Goal: Information Seeking & Learning: Learn about a topic

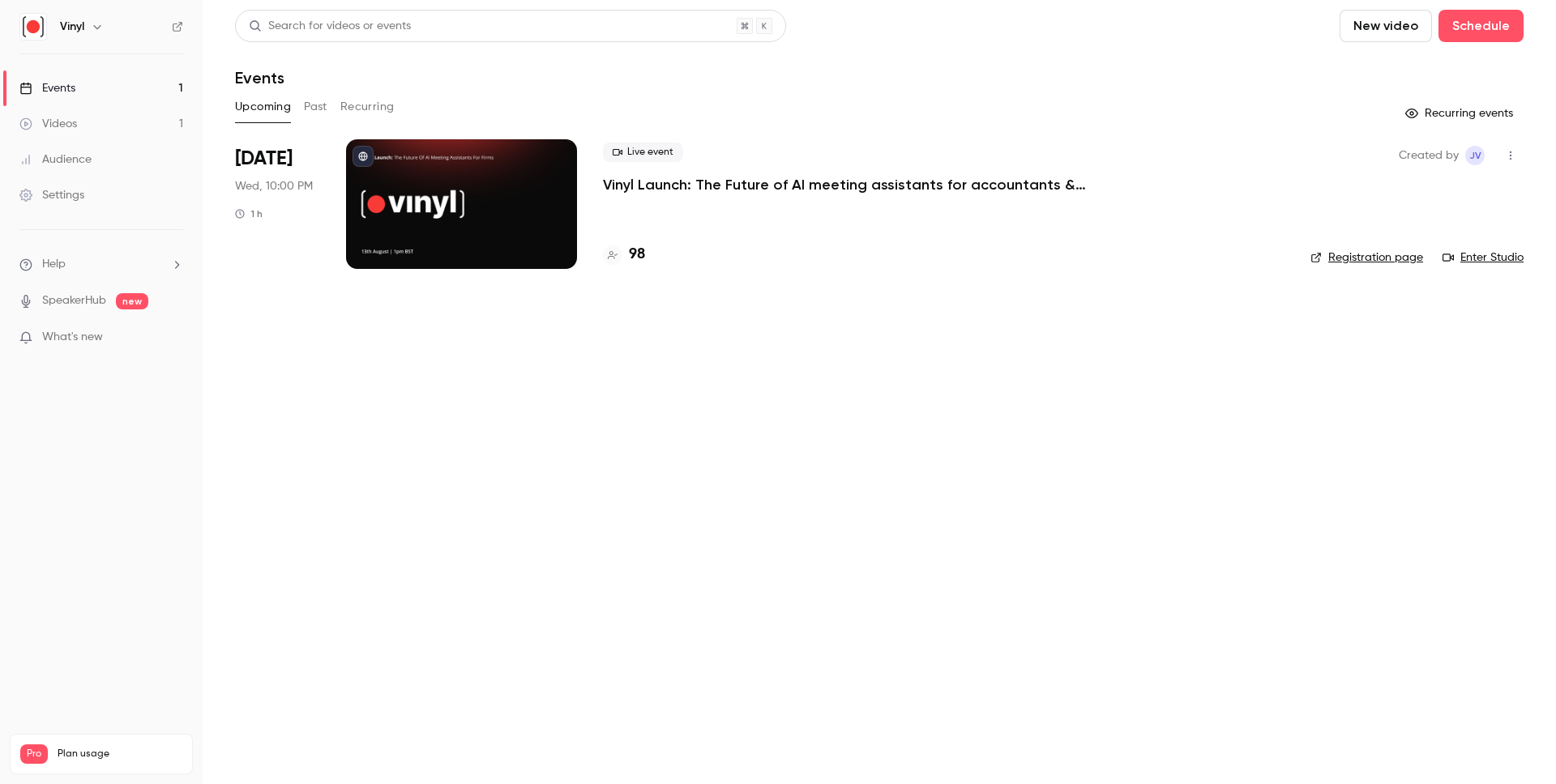
click at [309, 101] on button "Past" at bounding box center [316, 107] width 23 height 26
click at [723, 184] on p "Vinyl Launch: The Future of AI meeting assistants for accountants & bookkeepers" at bounding box center [845, 184] width 486 height 19
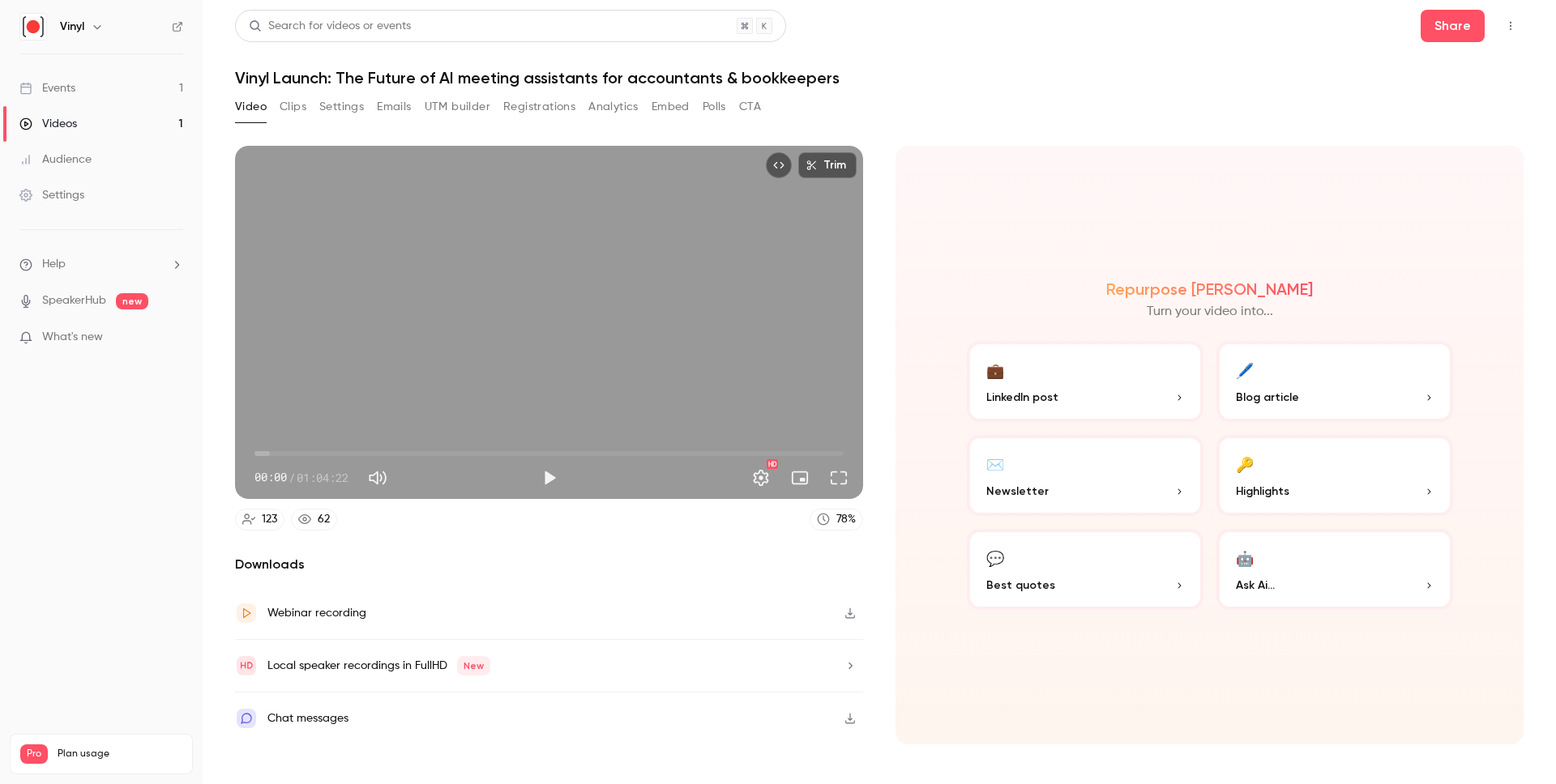
click at [399, 103] on button "Emails" at bounding box center [393, 107] width 34 height 26
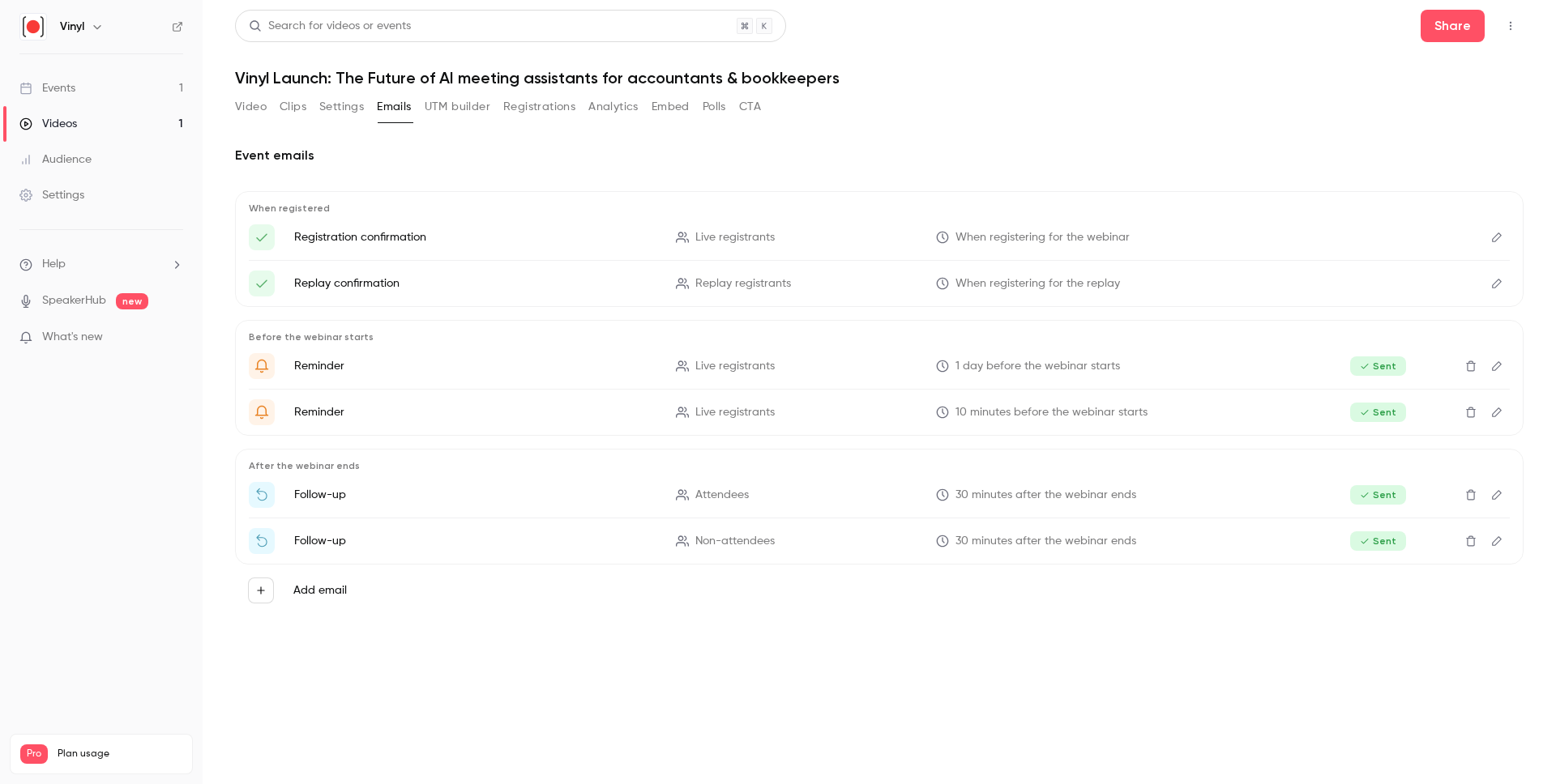
click at [621, 101] on button "Analytics" at bounding box center [614, 107] width 51 height 26
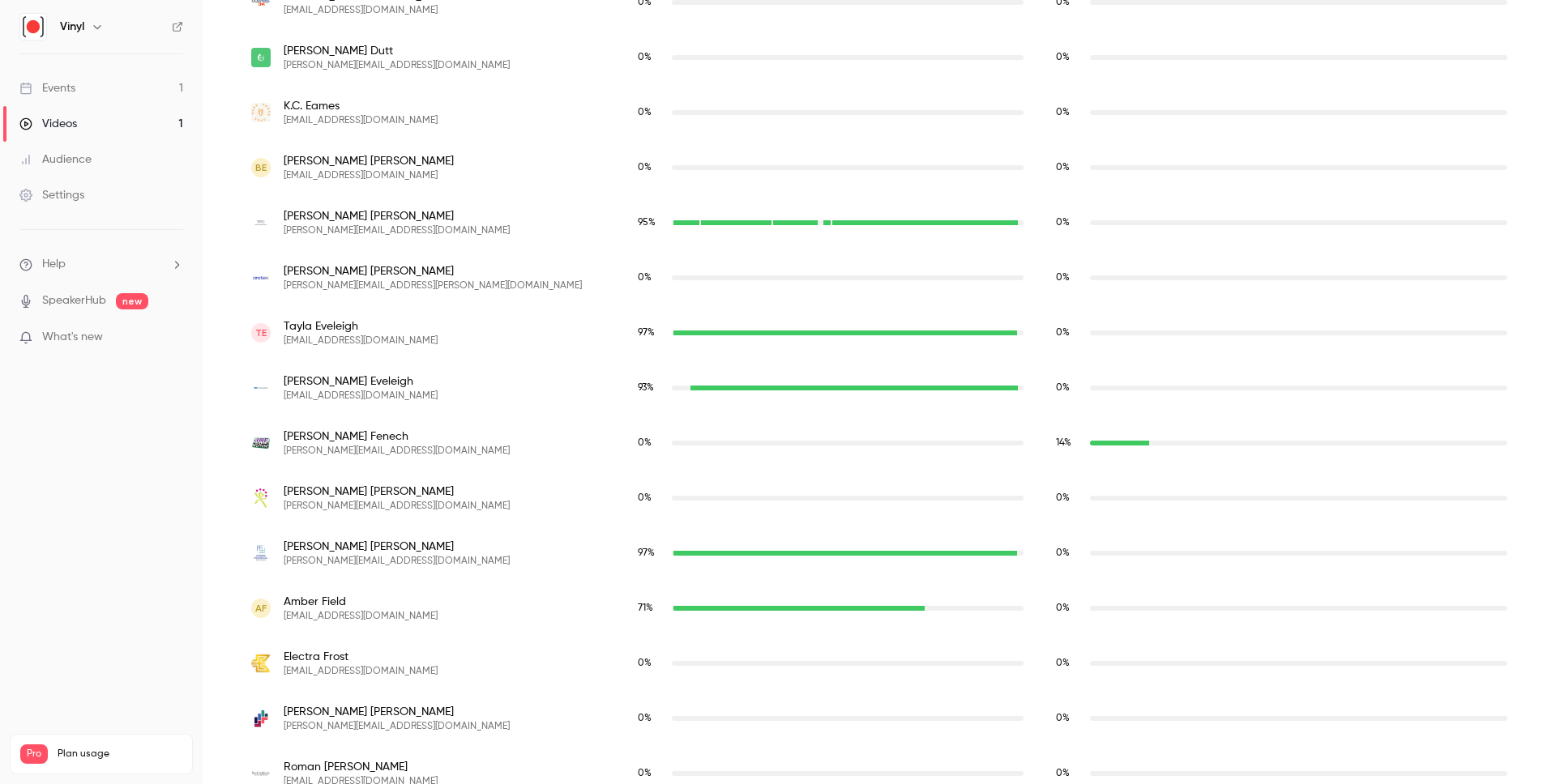
scroll to position [2404, 0]
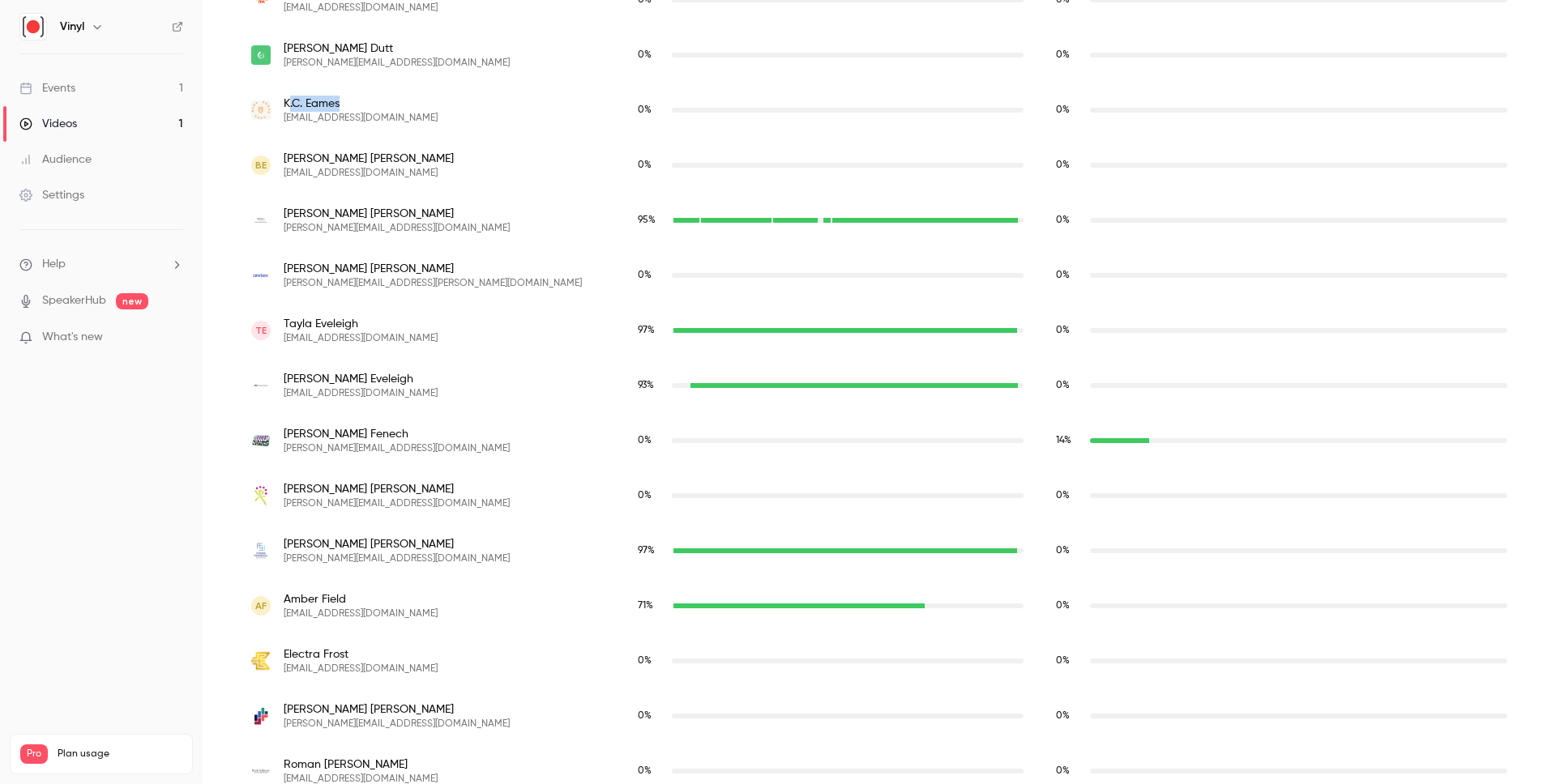
drag, startPoint x: 359, startPoint y: 99, endPoint x: 290, endPoint y: 99, distance: 69.0
click at [290, 99] on span "[PERSON_NAME]" at bounding box center [361, 103] width 154 height 17
click at [434, 101] on div "[PERSON_NAME] [EMAIL_ADDRESS][DOMAIN_NAME]" at bounding box center [428, 109] width 354 height 29
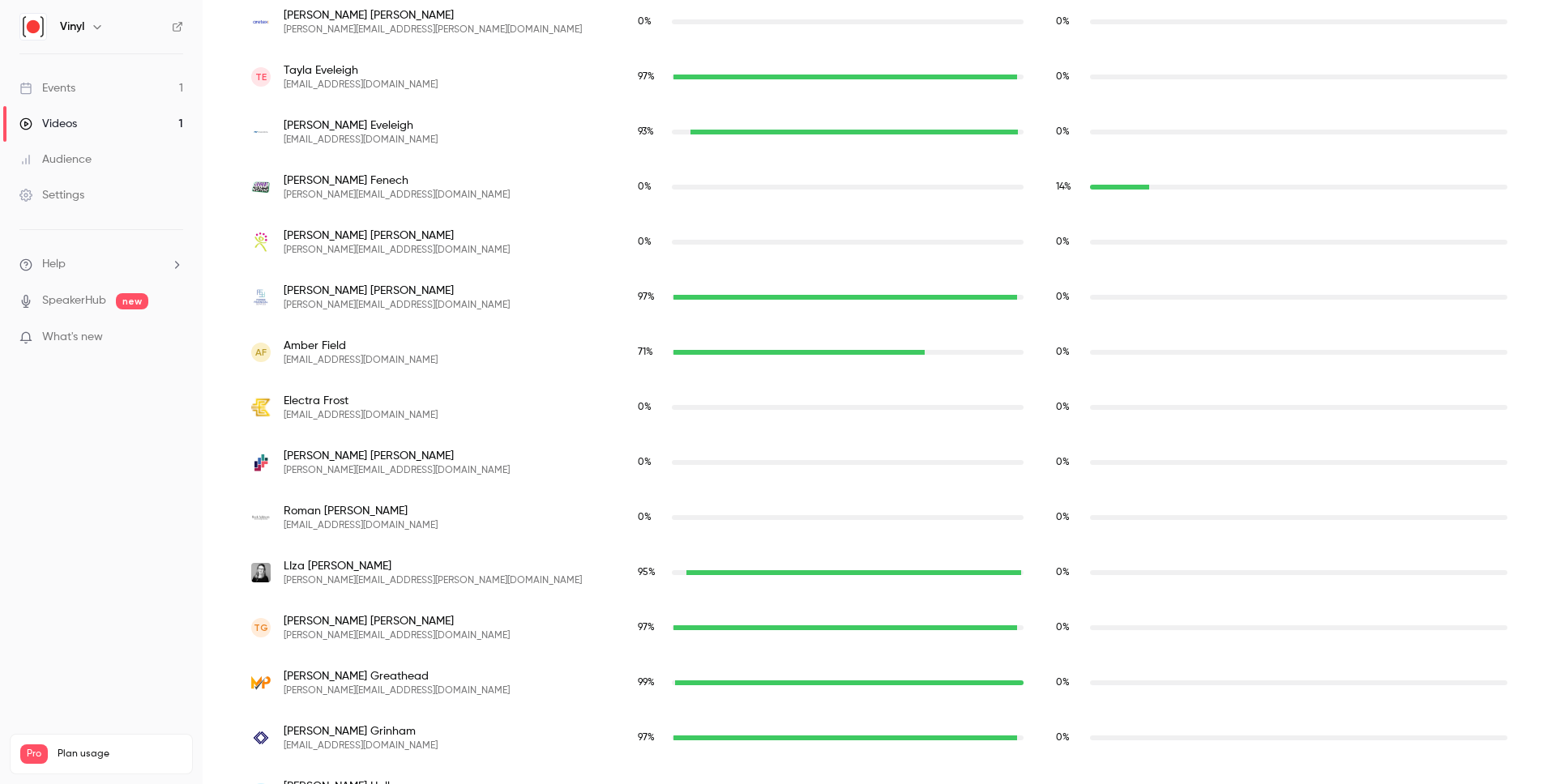
scroll to position [2667, 0]
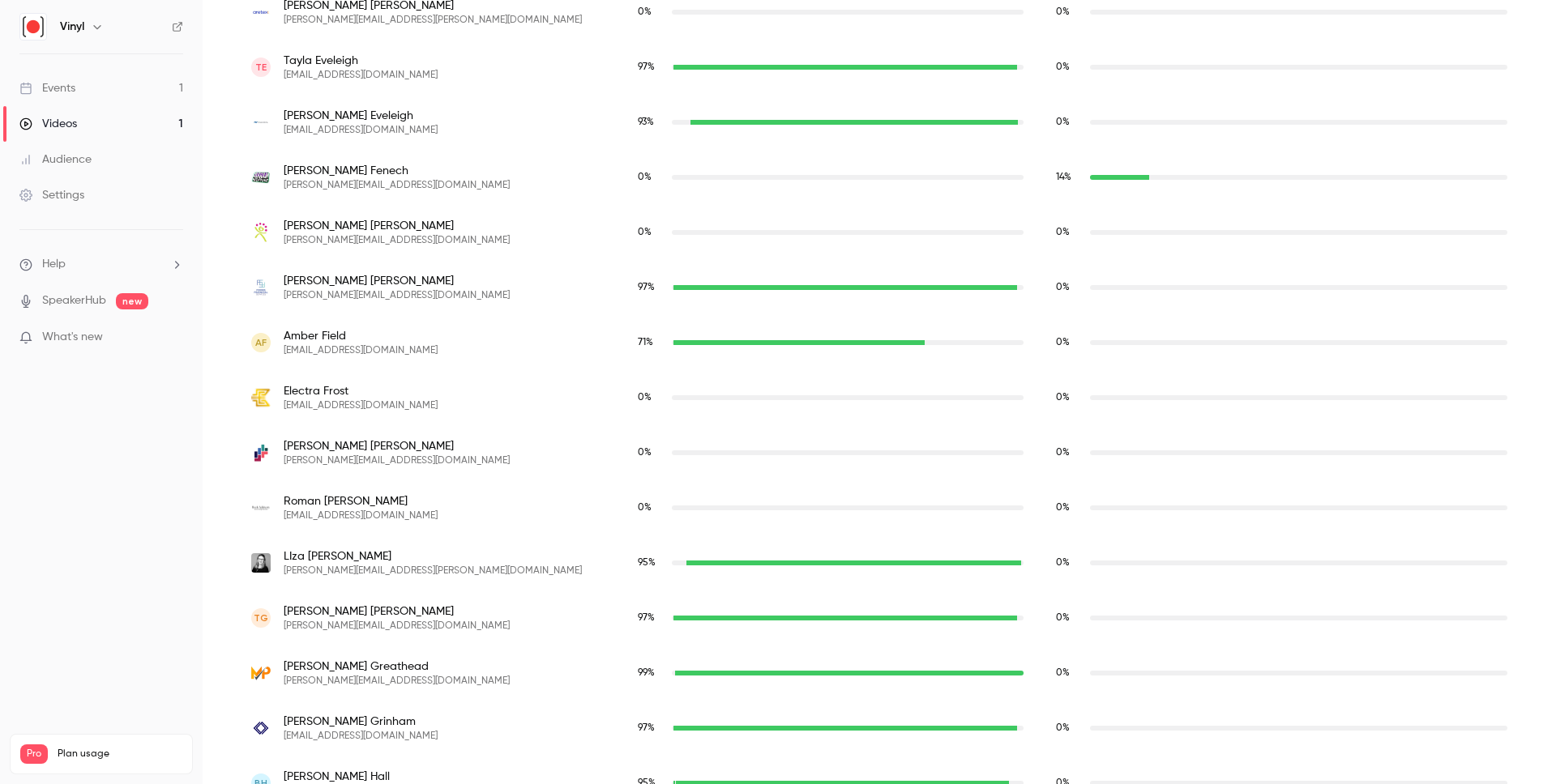
drag, startPoint x: 263, startPoint y: 111, endPoint x: 280, endPoint y: 109, distance: 17.1
click at [262, 111] on div "[PERSON_NAME] [PERSON_NAME][EMAIL_ADDRESS][PERSON_NAME][DOMAIN_NAME]" at bounding box center [428, 122] width 354 height 29
click at [494, 111] on div "[PERSON_NAME] [PERSON_NAME][EMAIL_ADDRESS][PERSON_NAME][DOMAIN_NAME]" at bounding box center [428, 122] width 354 height 29
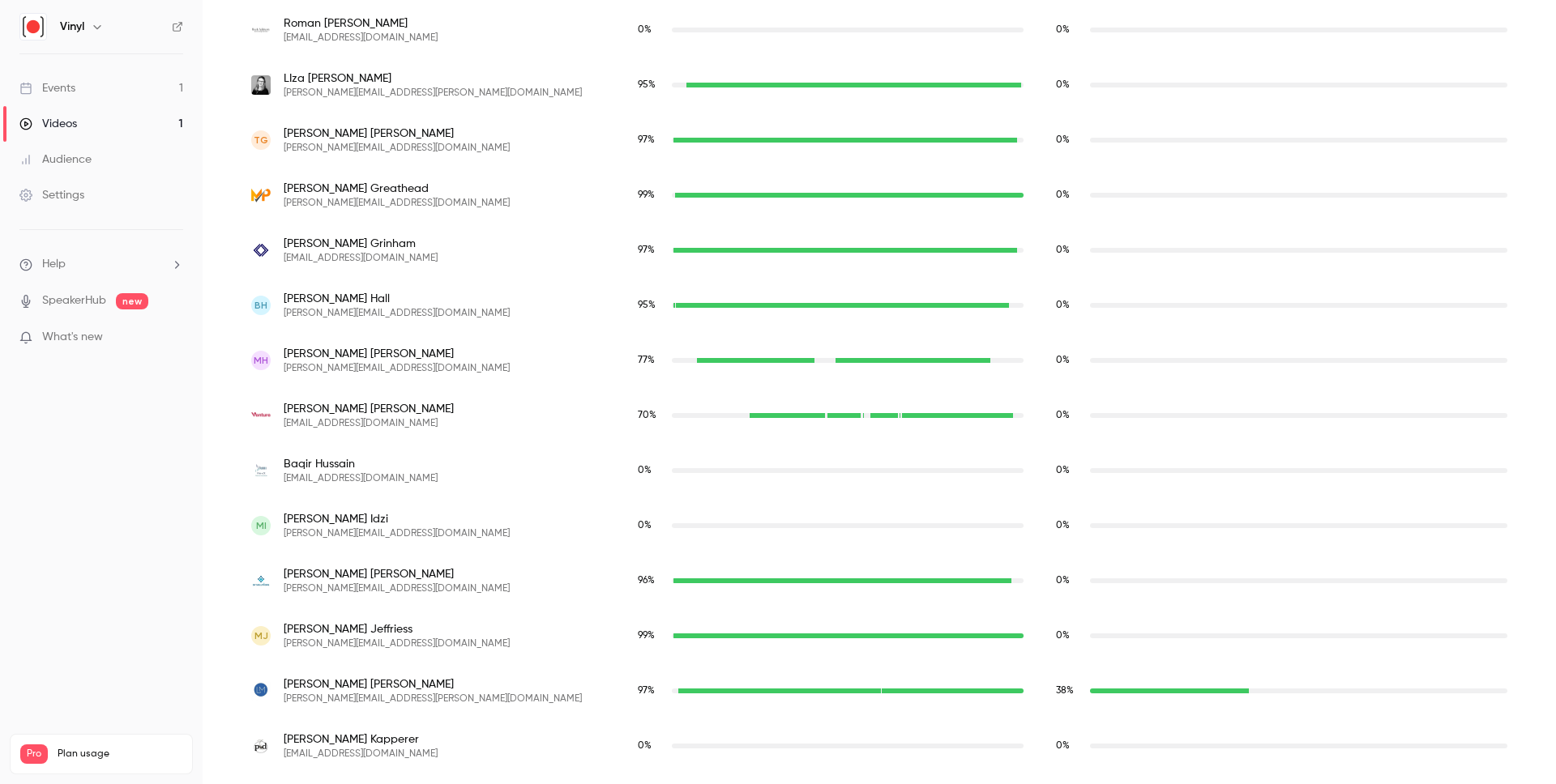
scroll to position [3161, 0]
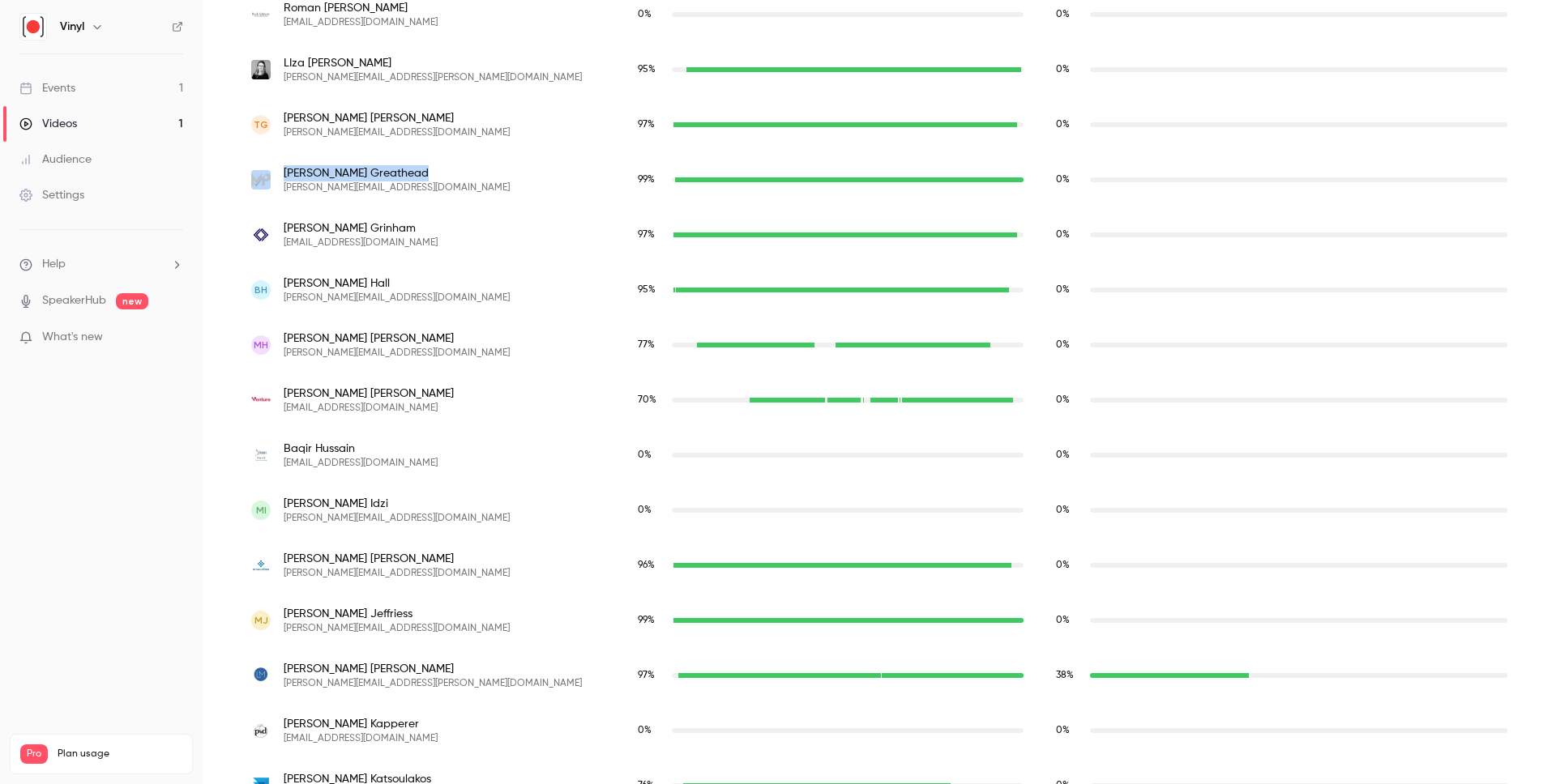
drag, startPoint x: 302, startPoint y: 176, endPoint x: 236, endPoint y: 180, distance: 66.1
click at [237, 180] on div "[PERSON_NAME] [PERSON_NAME][EMAIL_ADDRESS][DOMAIN_NAME]" at bounding box center [428, 180] width 387 height 55
click at [468, 166] on div "[PERSON_NAME] [PERSON_NAME][EMAIL_ADDRESS][DOMAIN_NAME]" at bounding box center [428, 180] width 354 height 29
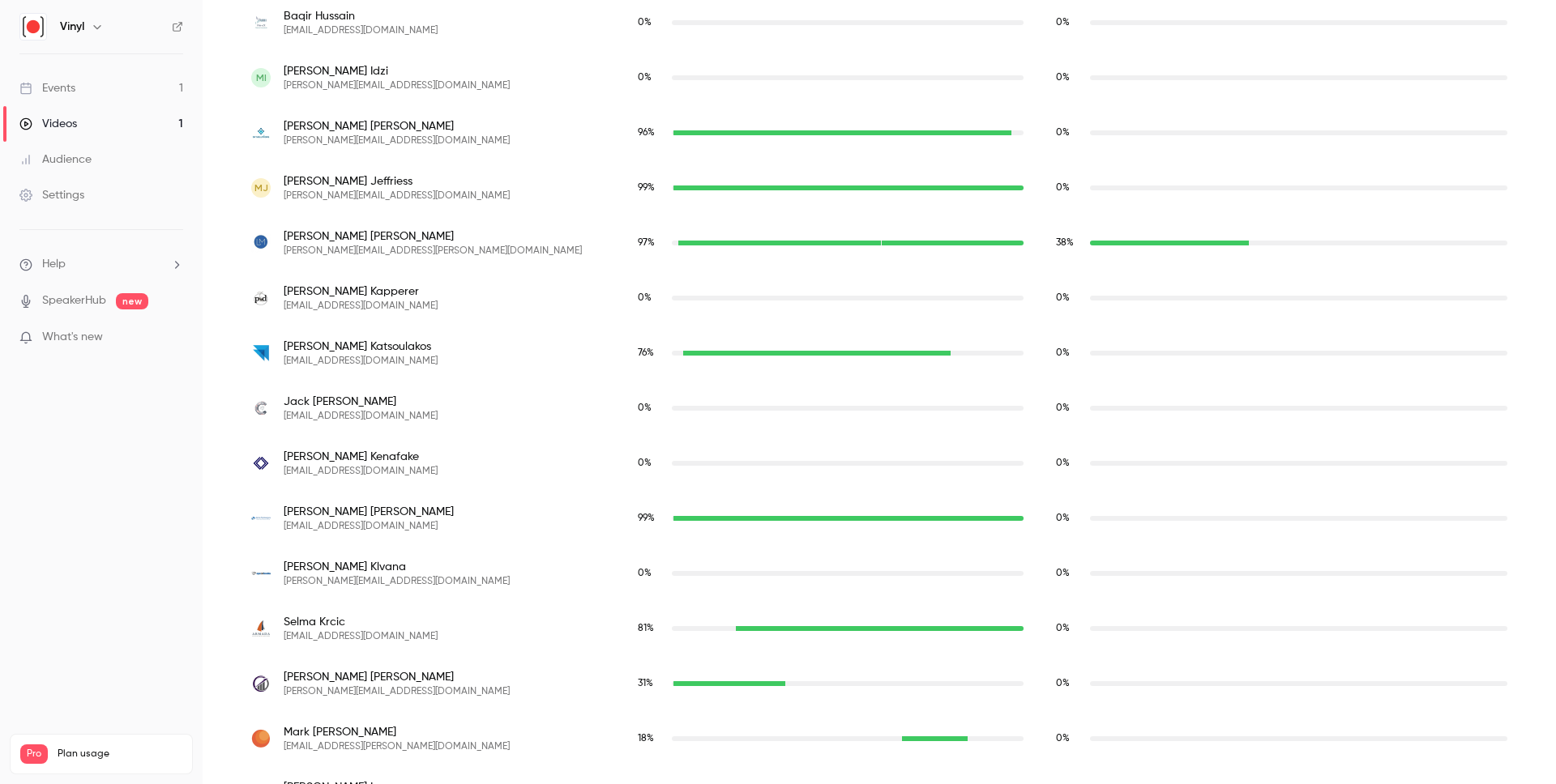
scroll to position [3599, 0]
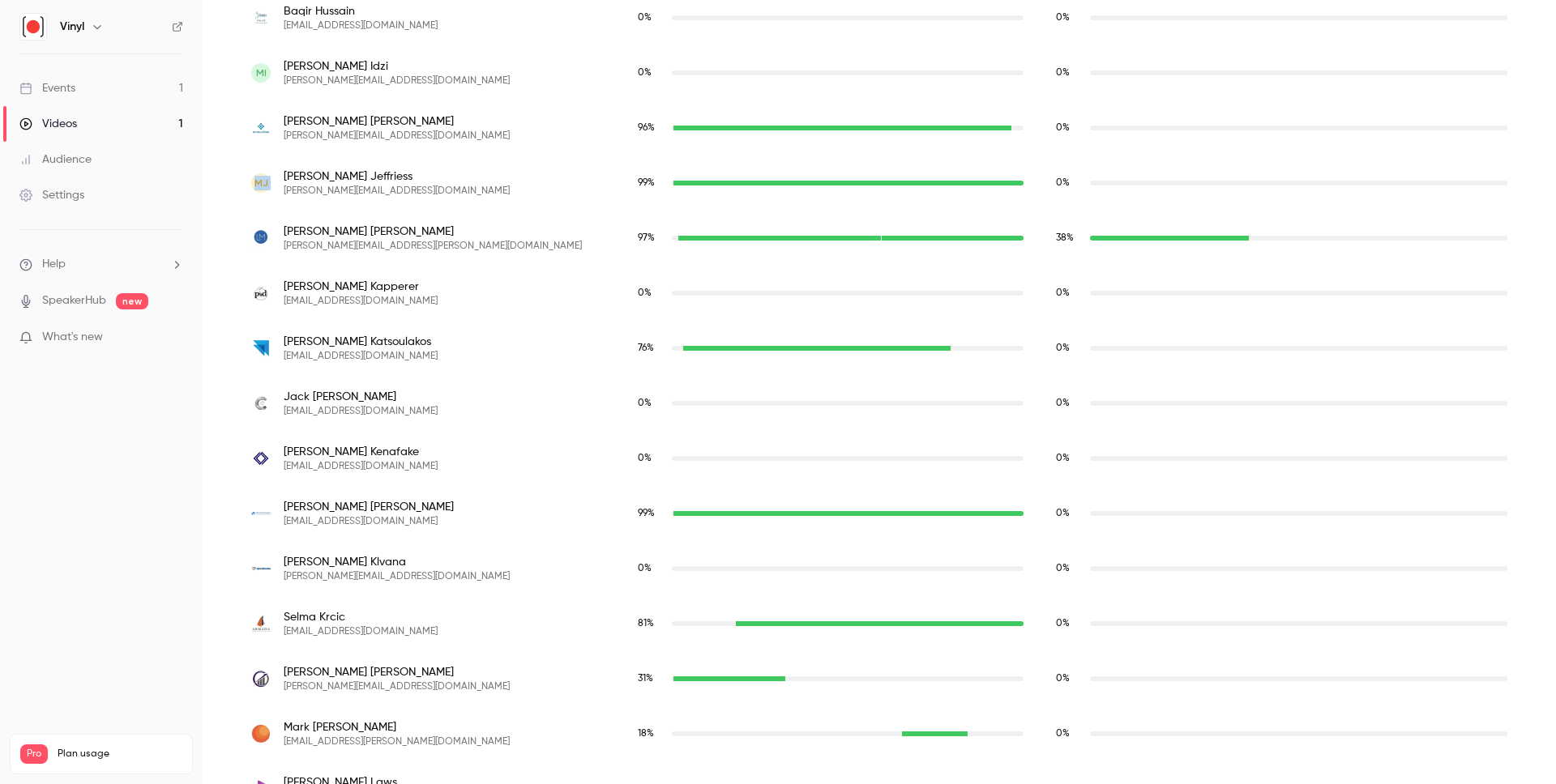
drag, startPoint x: 409, startPoint y: 166, endPoint x: 241, endPoint y: 171, distance: 168.1
click at [240, 171] on div "[PERSON_NAME] Jeffriess [EMAIL_ADDRESS][DOMAIN_NAME]" at bounding box center [428, 183] width 387 height 55
drag, startPoint x: 422, startPoint y: 172, endPoint x: 411, endPoint y: 178, distance: 12.5
click at [422, 172] on div "[PERSON_NAME] Jeffriess [EMAIL_ADDRESS][DOMAIN_NAME]" at bounding box center [428, 183] width 354 height 29
click at [411, 178] on span "[PERSON_NAME]" at bounding box center [397, 177] width 226 height 17
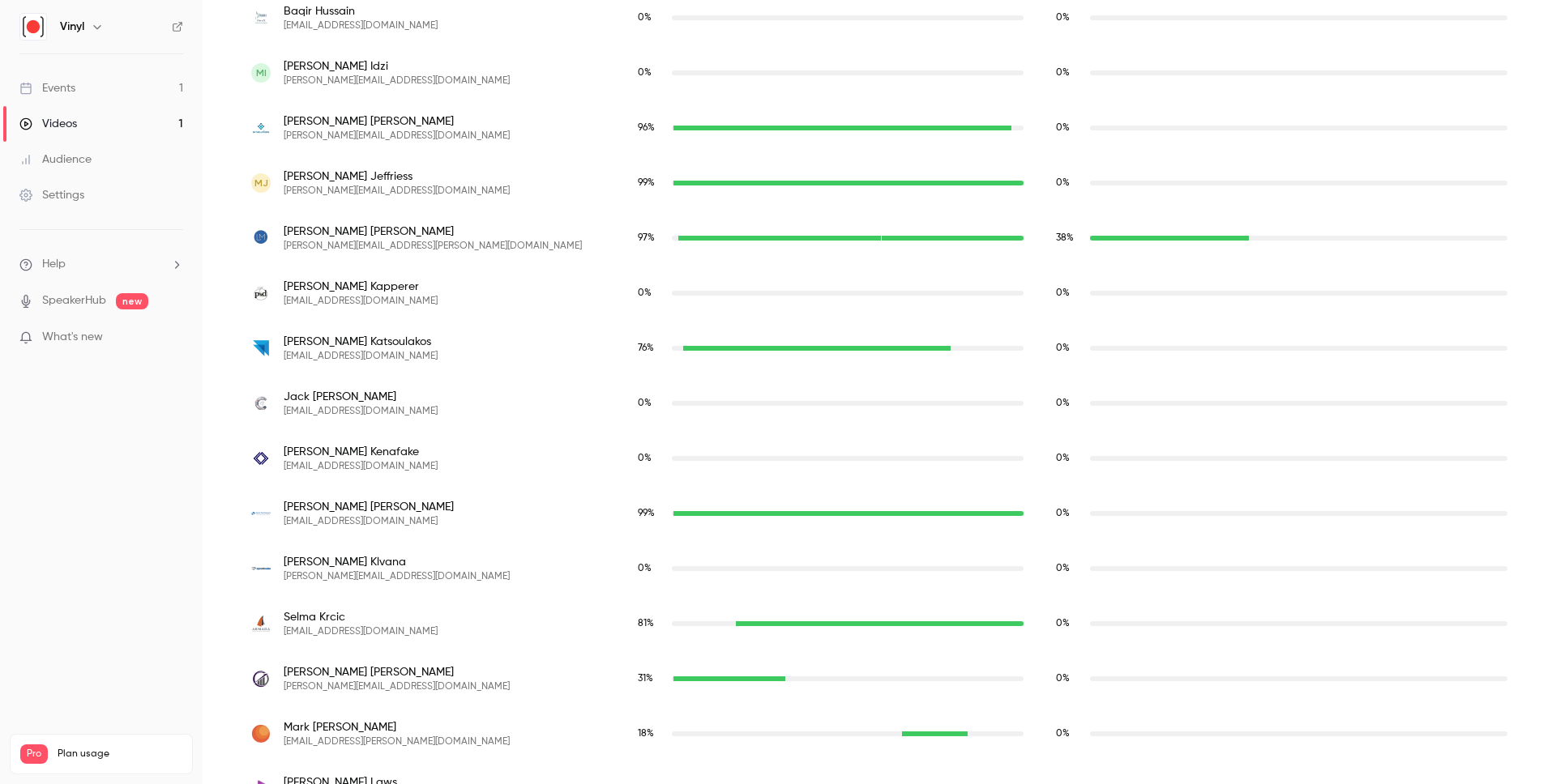
click at [411, 178] on span "[PERSON_NAME]" at bounding box center [397, 177] width 226 height 17
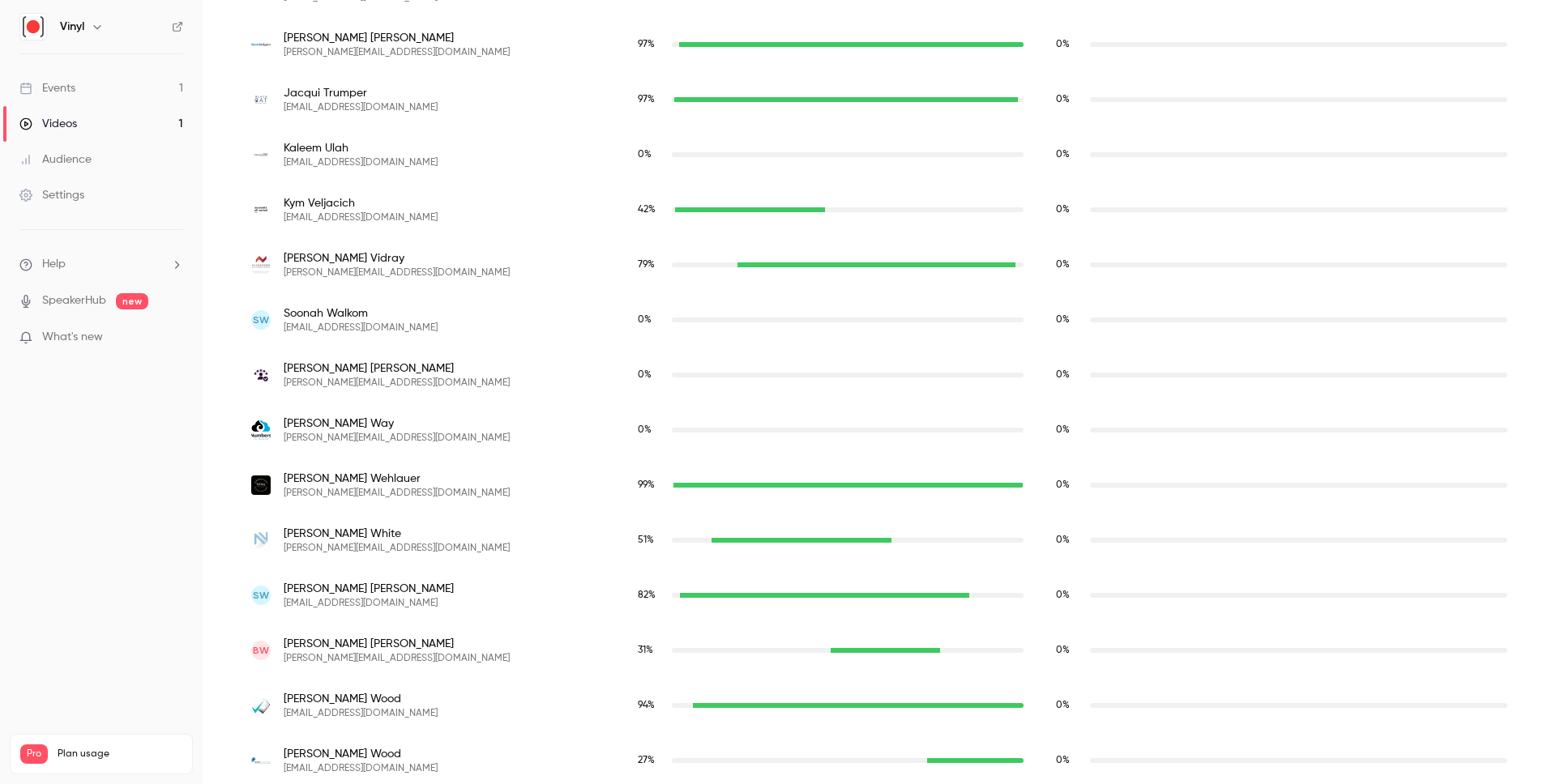
scroll to position [6515, 0]
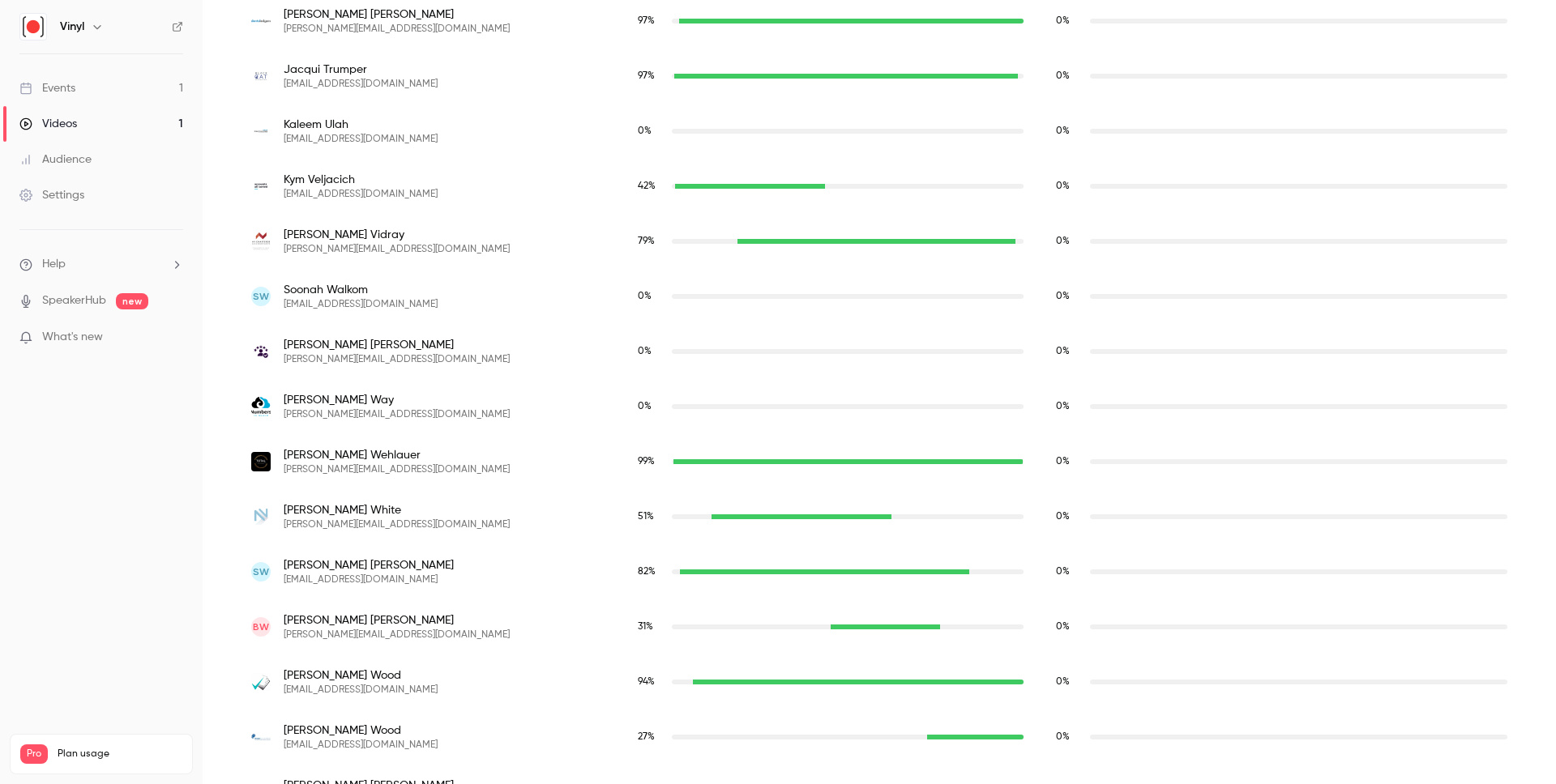
click at [456, 113] on div "Kaleem Ulah [EMAIL_ADDRESS][DOMAIN_NAME]" at bounding box center [428, 131] width 387 height 55
click at [554, 127] on div "Kaleem Ulah [EMAIL_ADDRESS][DOMAIN_NAME]" at bounding box center [428, 131] width 354 height 29
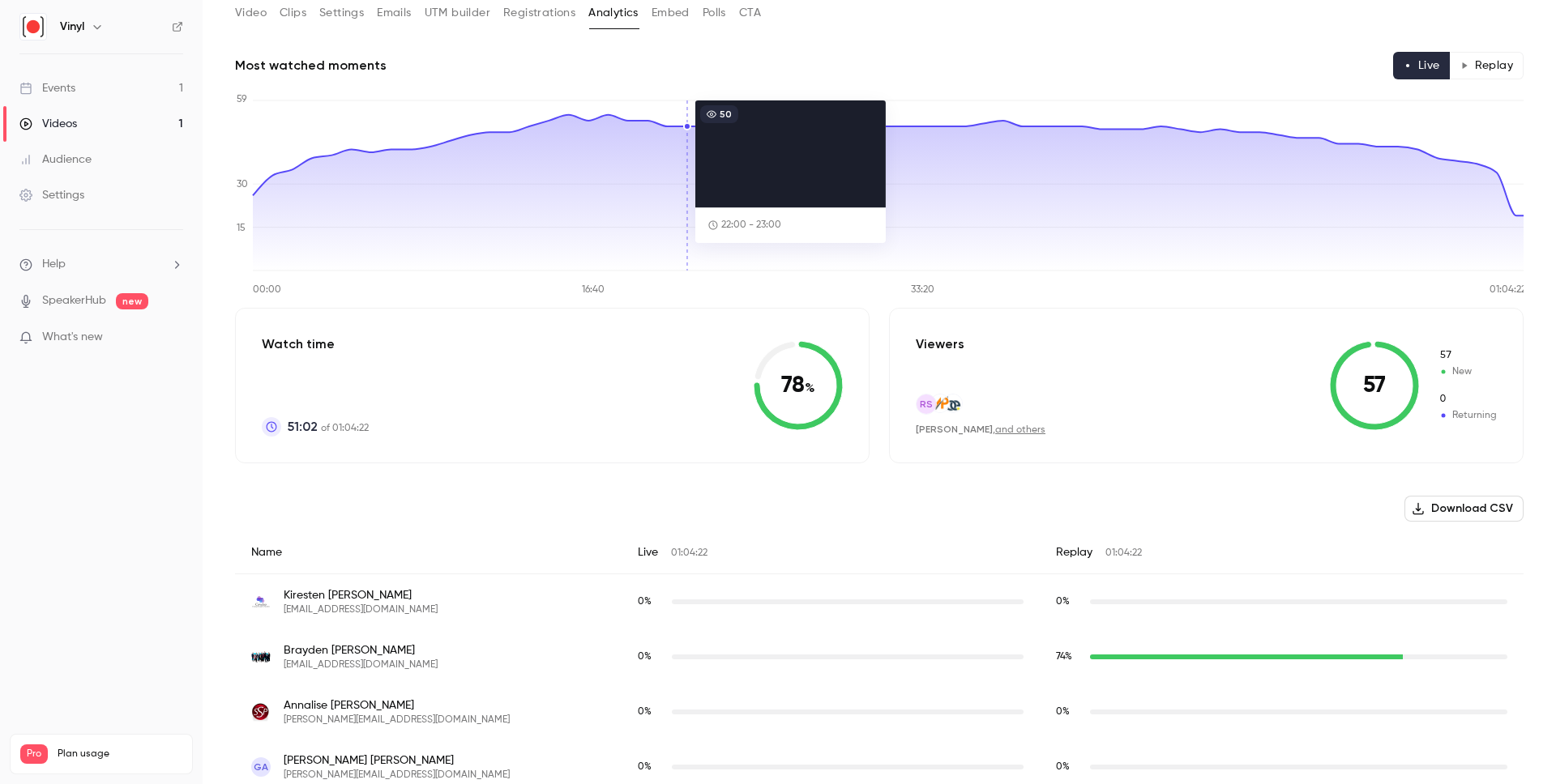
scroll to position [0, 0]
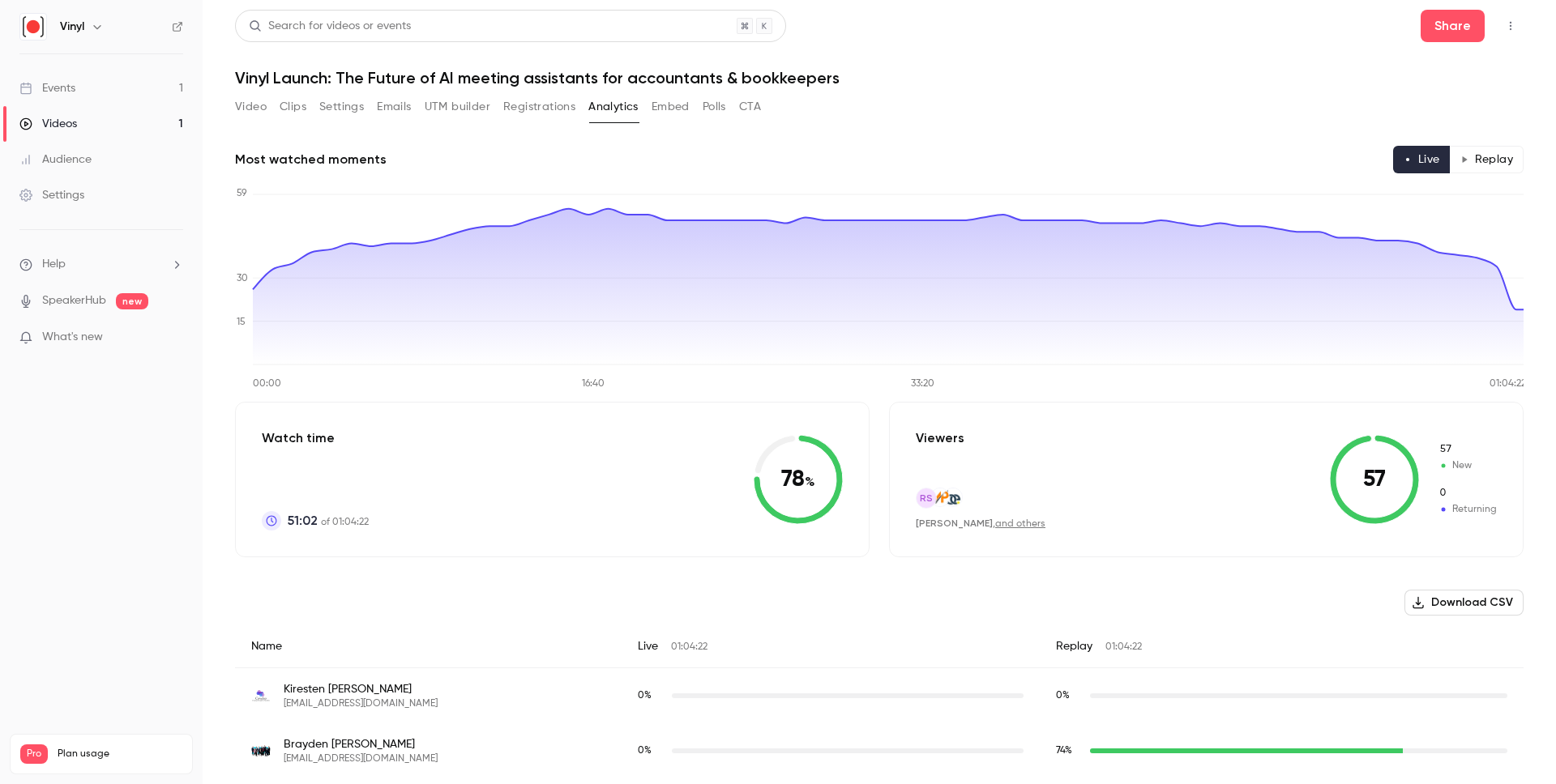
click at [702, 110] on div "Video Clips Settings Emails UTM builder Registrations Analytics Embed Polls CTA" at bounding box center [498, 107] width 526 height 26
click at [709, 109] on button "Polls" at bounding box center [715, 107] width 23 height 26
